Goal: Complete application form

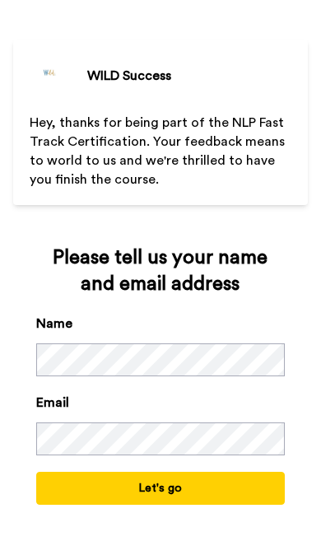
click at [94, 476] on button "Let's go" at bounding box center [160, 488] width 249 height 33
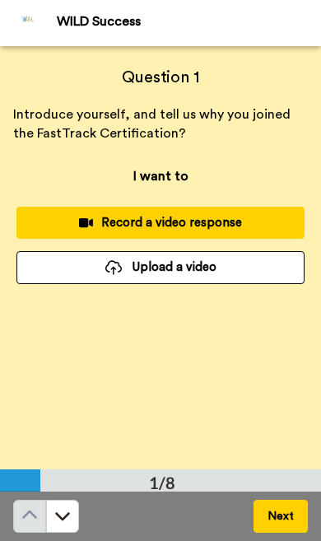
click at [258, 514] on button "Next" at bounding box center [280, 516] width 54 height 33
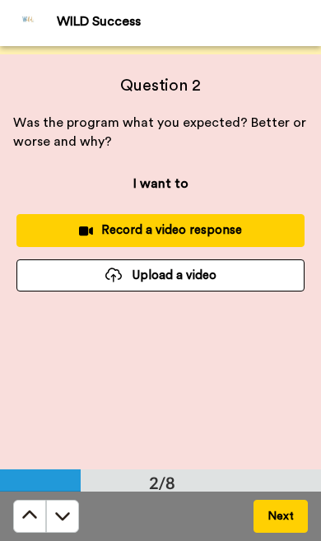
scroll to position [423, 0]
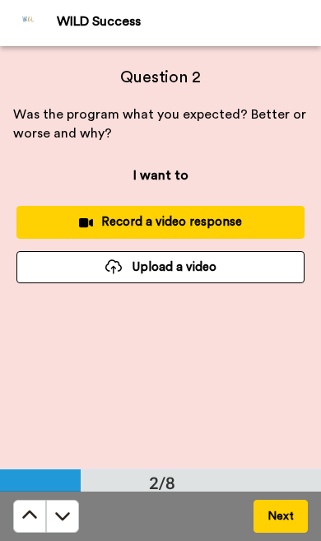
click at [262, 515] on button "Next" at bounding box center [280, 516] width 54 height 33
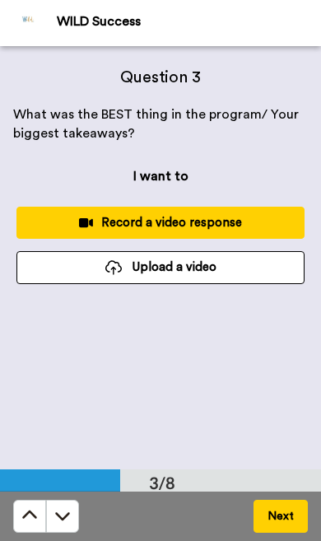
scroll to position [846, 0]
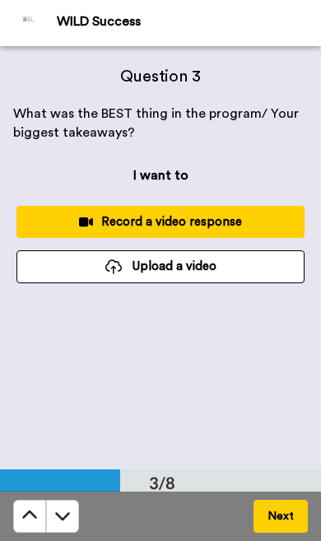
click at [258, 519] on button "Next" at bounding box center [280, 516] width 54 height 33
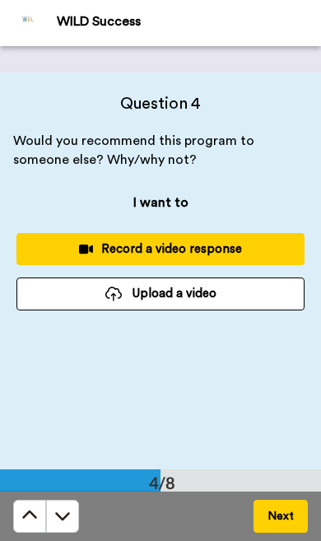
scroll to position [1268, 0]
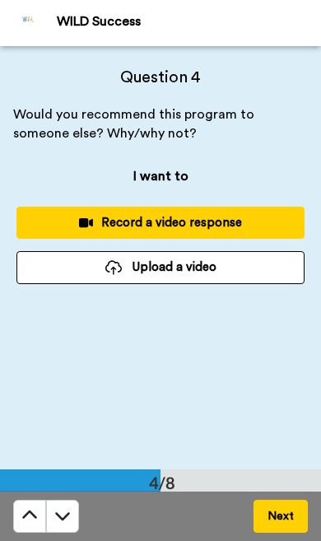
click at [258, 518] on button "Next" at bounding box center [280, 516] width 54 height 33
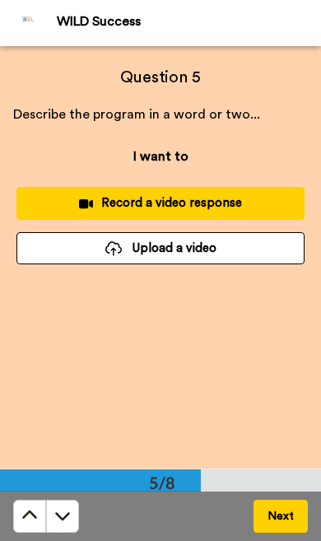
scroll to position [1691, 0]
click at [259, 506] on button "Next" at bounding box center [280, 516] width 54 height 33
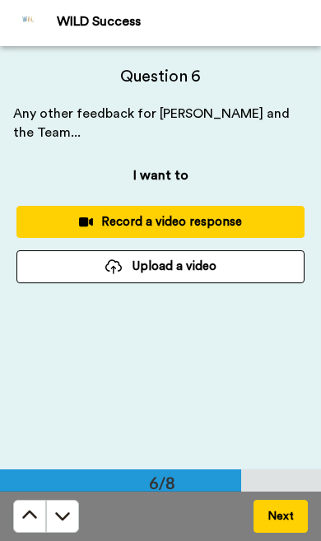
scroll to position [2114, 0]
click at [263, 521] on button "Next" at bounding box center [280, 516] width 54 height 33
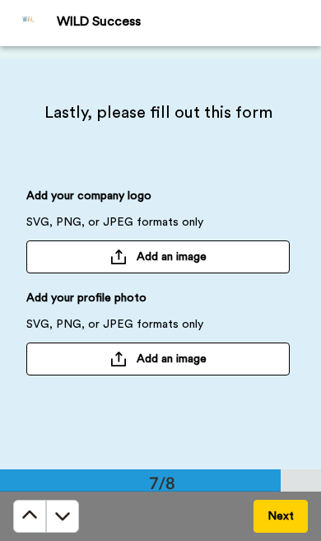
scroll to position [2536, 0]
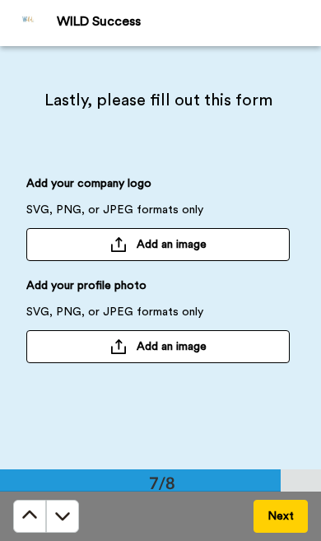
click at [264, 525] on button "Next" at bounding box center [280, 516] width 54 height 33
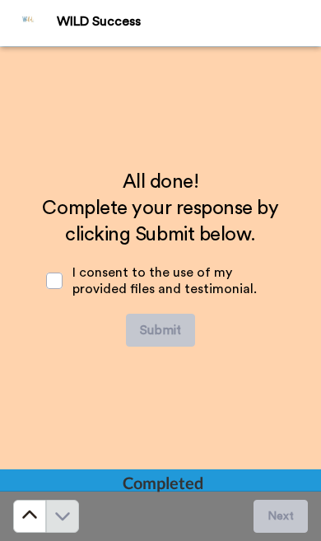
scroll to position [2958, 0]
click at [49, 286] on span at bounding box center [54, 280] width 16 height 16
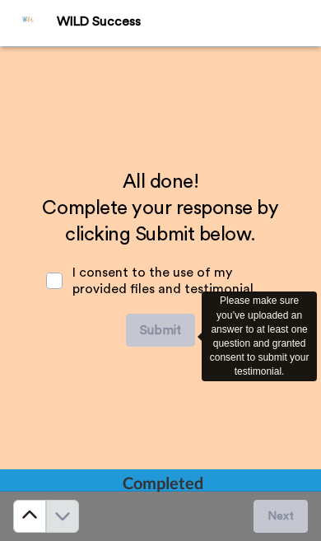
click at [53, 288] on span at bounding box center [54, 280] width 16 height 16
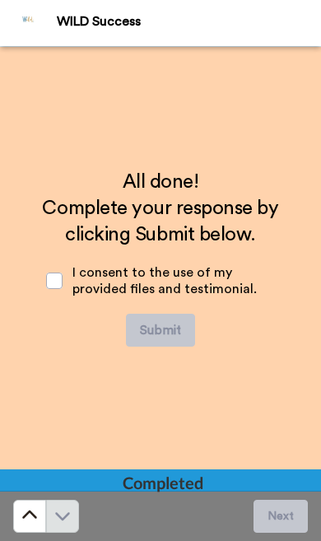
click at [53, 296] on div "I consent to the use of my provided files and testimonial." at bounding box center [160, 281] width 255 height 66
click at [52, 298] on div "I consent to the use of my provided files and testimonial." at bounding box center [160, 281] width 255 height 66
click at [49, 304] on div "I consent to the use of my provided files and testimonial." at bounding box center [160, 281] width 255 height 66
click at [47, 294] on div "I consent to the use of my provided files and testimonial." at bounding box center [160, 281] width 255 height 66
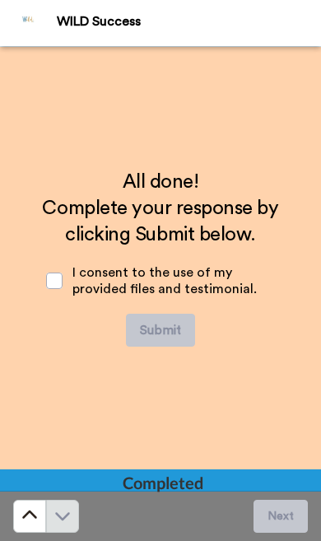
click at [47, 293] on div "I consent to the use of my provided files and testimonial." at bounding box center [160, 281] width 255 height 66
click at [48, 296] on div "I consent to the use of my provided files and testimonial." at bounding box center [160, 281] width 255 height 66
click at [58, 285] on span at bounding box center [54, 280] width 16 height 16
click at [45, 293] on div "I consent to the use of my provided files and testimonial." at bounding box center [160, 281] width 255 height 66
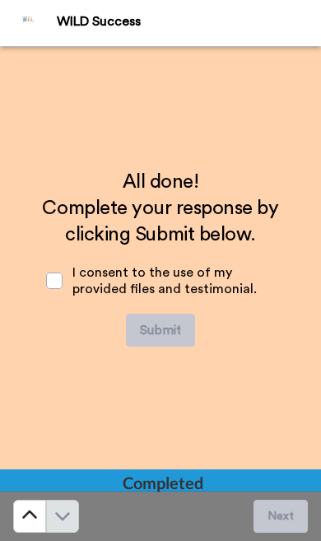
click at [44, 292] on div "I consent to the use of my provided files and testimonial." at bounding box center [160, 281] width 255 height 66
click at [47, 286] on span at bounding box center [54, 280] width 16 height 16
click at [44, 283] on div "I consent to the use of my provided files and testimonial." at bounding box center [160, 281] width 255 height 66
click at [48, 292] on div "I consent to the use of my provided files and testimonial." at bounding box center [160, 281] width 255 height 66
click at [46, 286] on span at bounding box center [54, 280] width 16 height 16
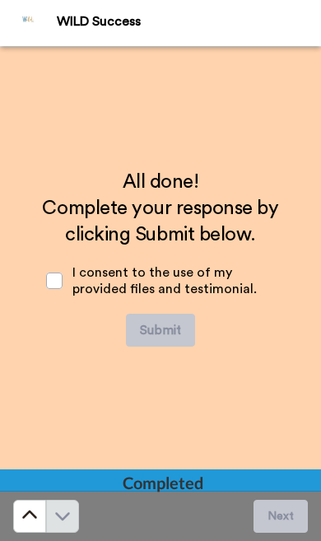
click at [46, 291] on div "I consent to the use of my provided files and testimonial." at bounding box center [160, 281] width 255 height 66
click at [44, 296] on div "I consent to the use of my provided files and testimonial." at bounding box center [160, 281] width 255 height 66
click at [44, 287] on div "I consent to the use of my provided files and testimonial." at bounding box center [160, 281] width 255 height 66
click at [43, 287] on div "I consent to the use of my provided files and testimonial." at bounding box center [160, 281] width 255 height 66
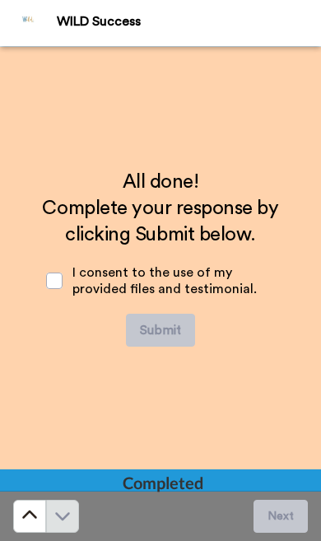
click at [50, 298] on div "I consent to the use of my provided files and testimonial." at bounding box center [160, 281] width 255 height 66
click at [49, 287] on span at bounding box center [54, 280] width 16 height 16
click at [49, 288] on span at bounding box center [54, 280] width 16 height 16
click at [49, 287] on span at bounding box center [54, 280] width 16 height 16
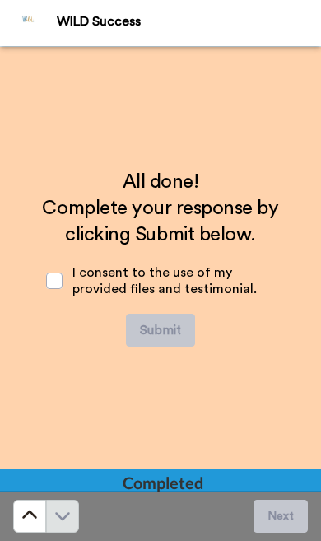
click at [46, 287] on span at bounding box center [54, 280] width 16 height 16
click at [49, 290] on div "I consent to the use of my provided files and testimonial." at bounding box center [160, 281] width 255 height 66
click at [44, 290] on div "I consent to the use of my provided files and testimonial." at bounding box center [160, 281] width 255 height 66
click at [41, 277] on div "I consent to the use of my provided files and testimonial." at bounding box center [160, 281] width 255 height 66
click at [27, 34] on img at bounding box center [29, 23] width 40 height 40
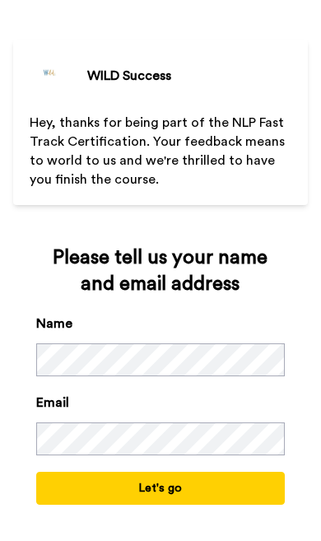
click at [90, 482] on button "Let's go" at bounding box center [160, 488] width 249 height 33
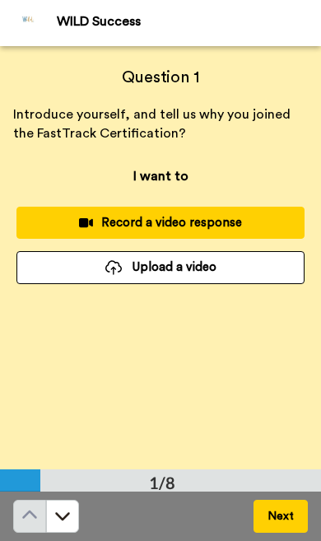
click at [90, 236] on button "Record a video response" at bounding box center [160, 223] width 288 height 32
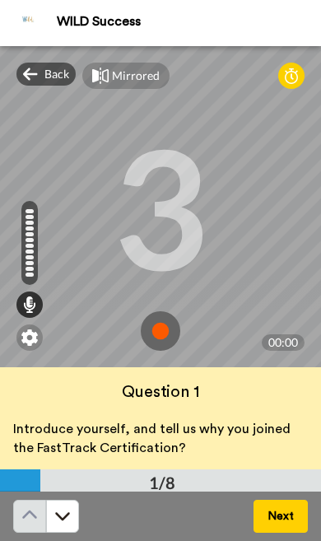
click at [157, 345] on img at bounding box center [161, 331] width 40 height 40
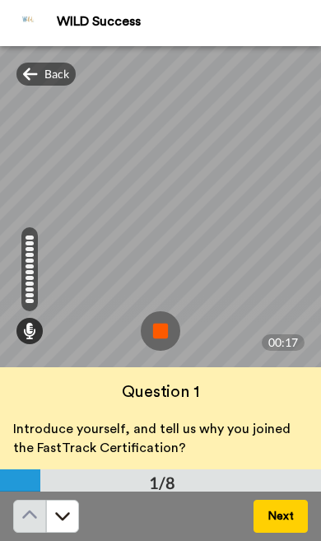
click at [260, 525] on button "Next" at bounding box center [280, 516] width 54 height 33
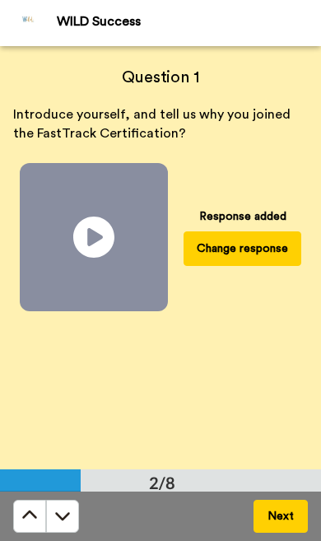
scroll to position [423, 0]
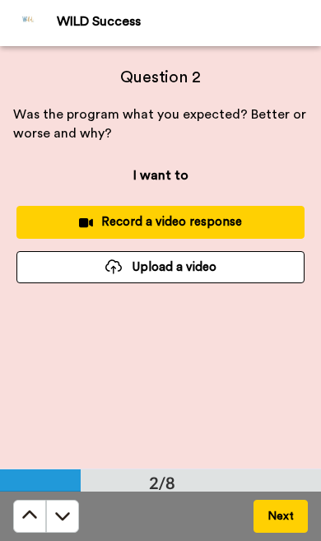
click at [95, 235] on button "Record a video response" at bounding box center [160, 222] width 288 height 32
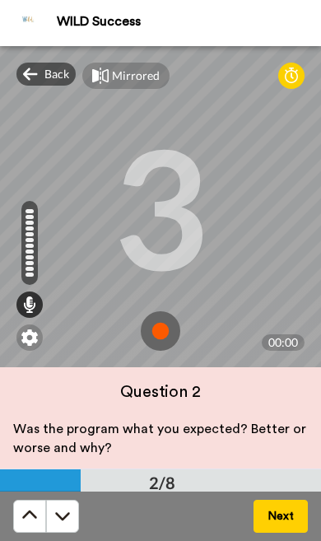
click at [150, 338] on img at bounding box center [161, 331] width 40 height 40
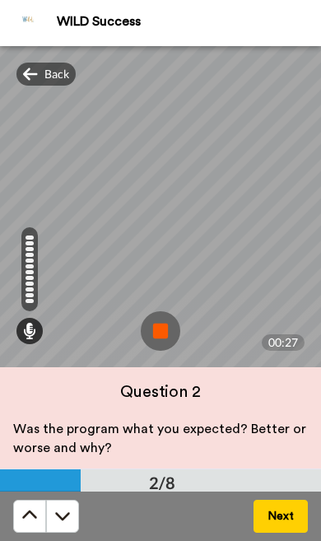
click at [150, 345] on img at bounding box center [161, 331] width 40 height 40
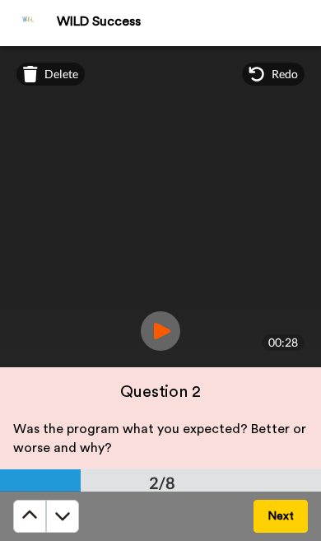
click at [257, 535] on div "Next" at bounding box center [160, 515] width 321 height 49
click at [249, 531] on div "Next" at bounding box center [160, 515] width 321 height 49
click at [156, 346] on img at bounding box center [161, 331] width 40 height 40
click at [250, 537] on div "Next" at bounding box center [160, 515] width 321 height 49
click at [256, 532] on button "Next" at bounding box center [280, 516] width 54 height 33
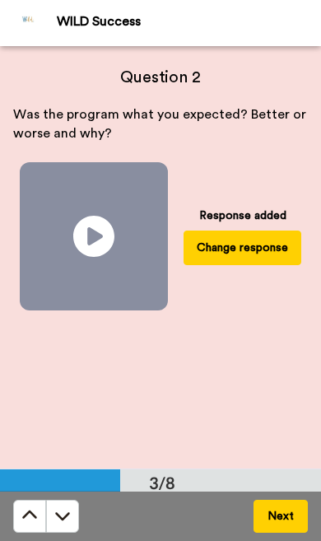
scroll to position [846, 0]
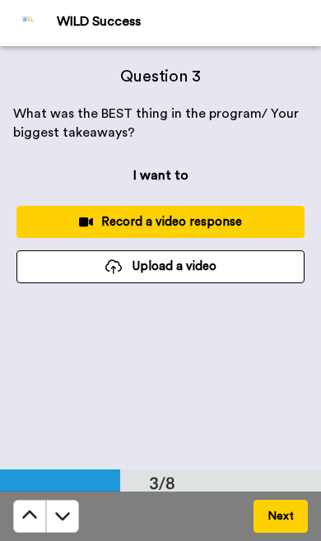
click at [101, 235] on button "Record a video response" at bounding box center [160, 222] width 288 height 32
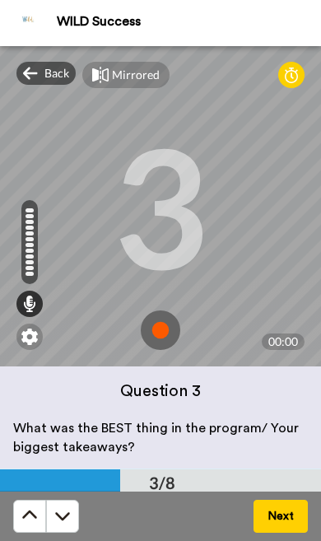
click at [148, 346] on img at bounding box center [161, 330] width 40 height 40
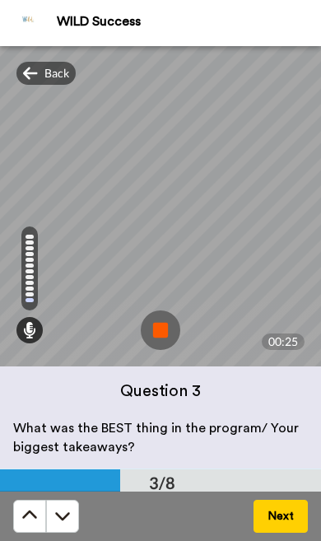
click at [267, 524] on button "Next" at bounding box center [280, 516] width 54 height 33
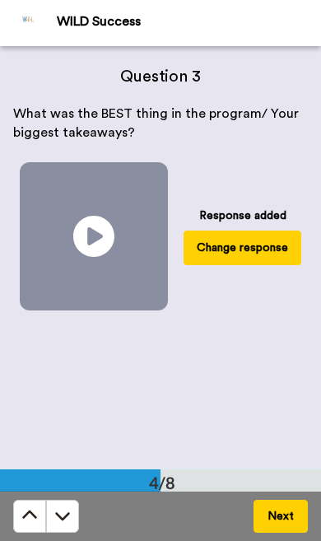
scroll to position [1268, 0]
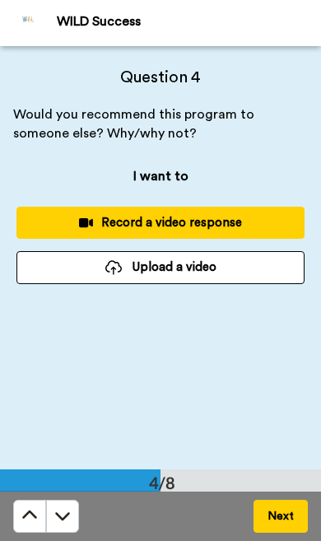
click at [79, 235] on button "Record a video response" at bounding box center [160, 223] width 288 height 32
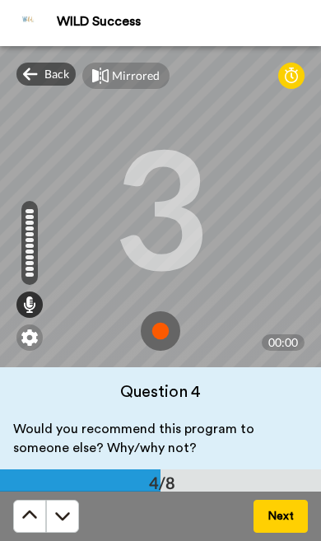
click at [162, 349] on img at bounding box center [161, 331] width 40 height 40
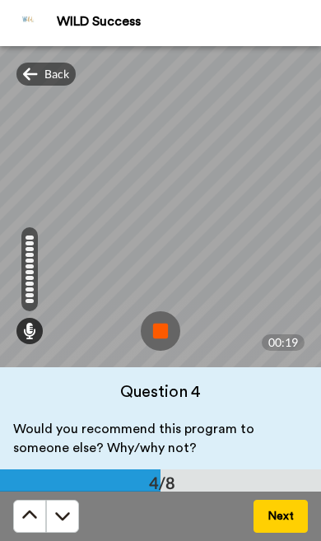
click at [267, 526] on button "Next" at bounding box center [280, 516] width 54 height 33
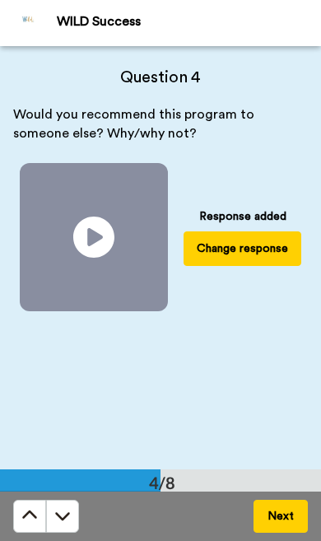
scroll to position [1691, 0]
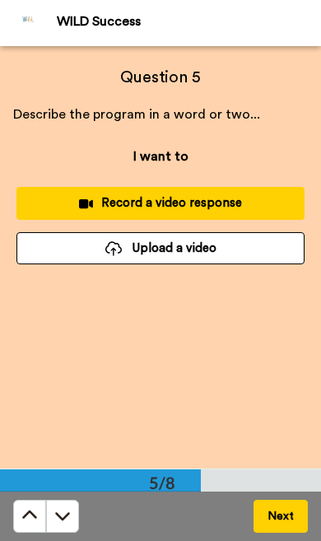
click at [82, 216] on button "Record a video response" at bounding box center [160, 203] width 288 height 32
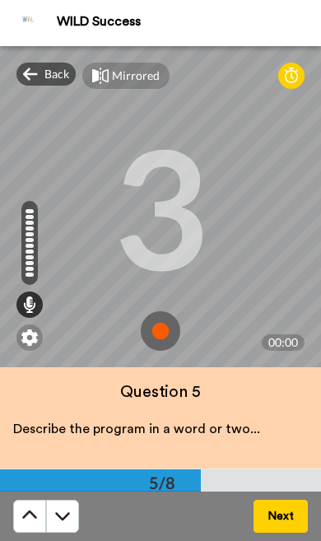
click at [151, 345] on img at bounding box center [161, 331] width 40 height 40
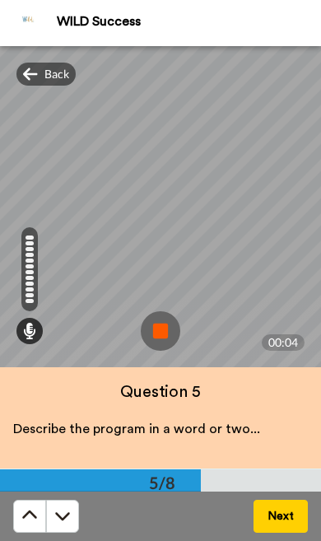
click at [146, 341] on img at bounding box center [161, 331] width 40 height 40
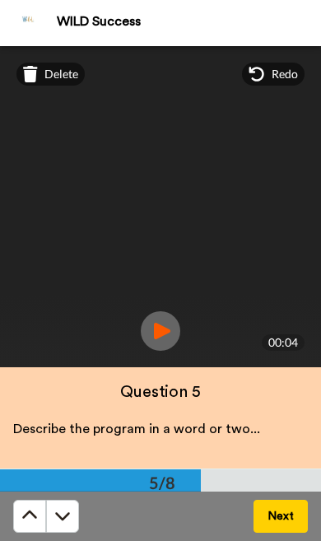
click at [257, 532] on button "Next" at bounding box center [280, 516] width 54 height 33
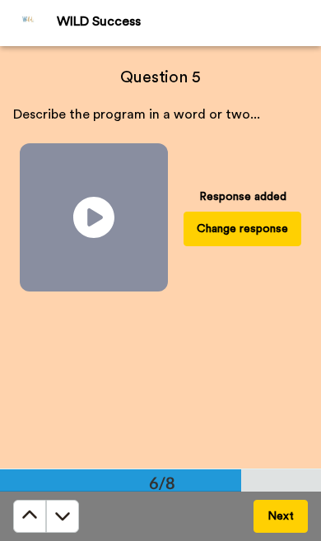
scroll to position [2114, 0]
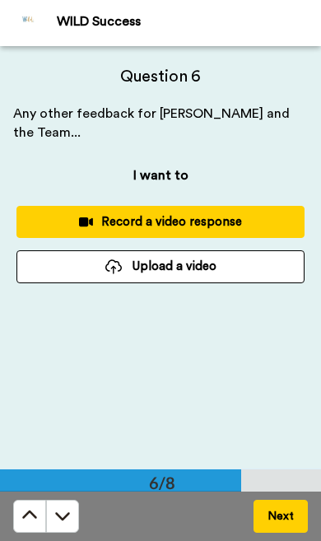
click at [93, 236] on button "Record a video response" at bounding box center [160, 222] width 288 height 32
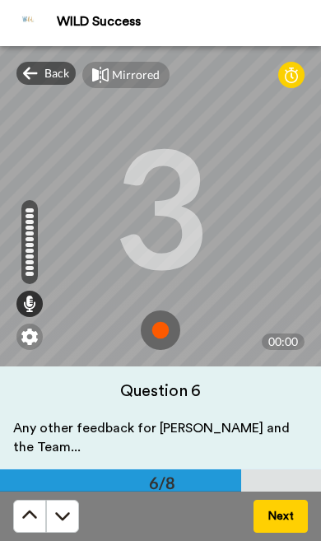
click at [151, 342] on img at bounding box center [161, 330] width 40 height 40
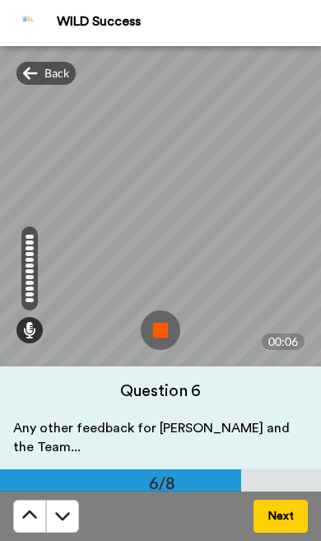
click at [153, 342] on img at bounding box center [161, 330] width 40 height 40
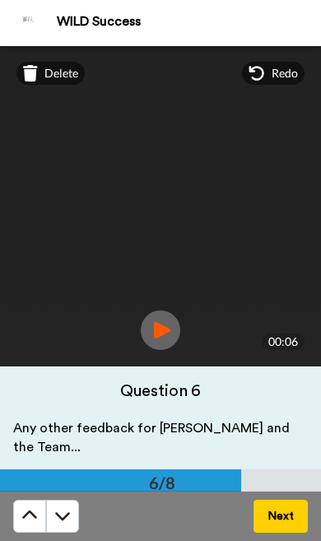
click at [261, 527] on button "Next" at bounding box center [280, 516] width 54 height 33
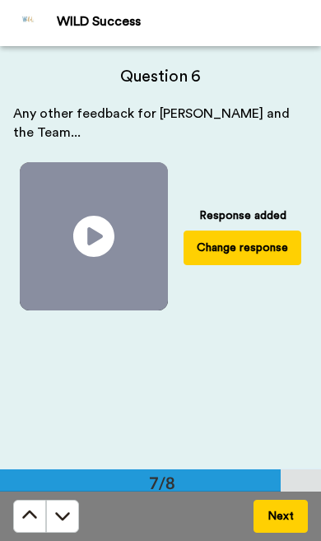
scroll to position [2536, 0]
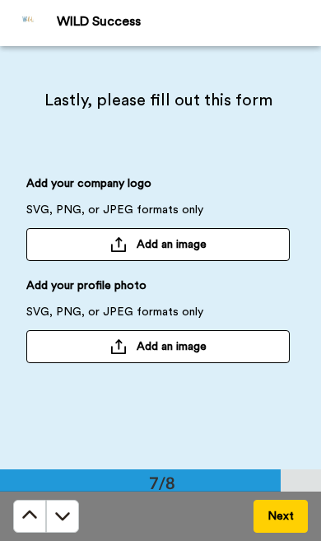
click at [258, 526] on button "Next" at bounding box center [280, 516] width 54 height 33
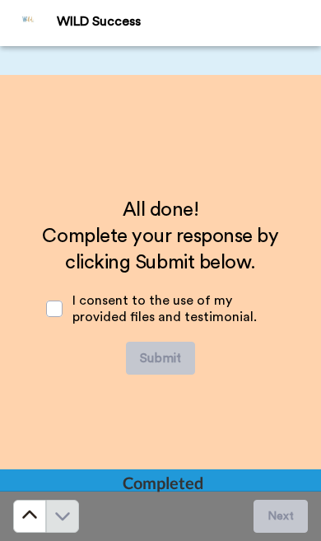
scroll to position [2958, 0]
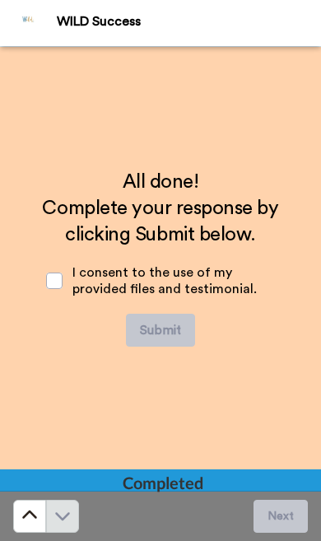
click at [49, 286] on span at bounding box center [54, 280] width 16 height 16
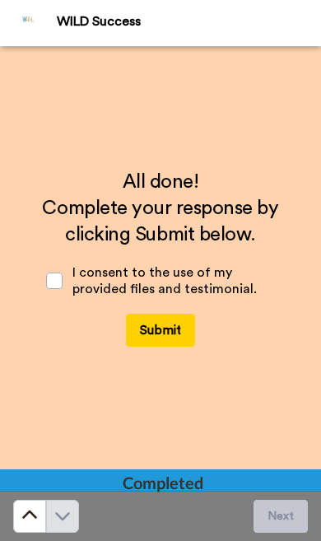
click at [133, 340] on button "Submit" at bounding box center [160, 330] width 69 height 33
